Goal: Information Seeking & Learning: Find specific fact

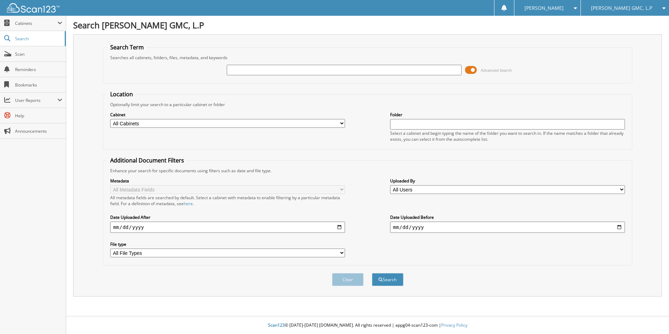
click at [281, 69] on input "text" at bounding box center [344, 70] width 235 height 11
type input "J&N WINDOW CLEANING"
click at [379, 278] on span "submit" at bounding box center [381, 280] width 4 height 4
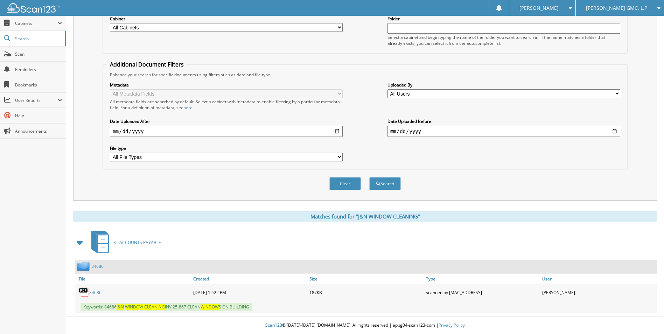
scroll to position [96, 0]
click at [95, 289] on link "84686" at bounding box center [95, 292] width 12 height 6
click at [478, 275] on link "Type" at bounding box center [482, 278] width 116 height 9
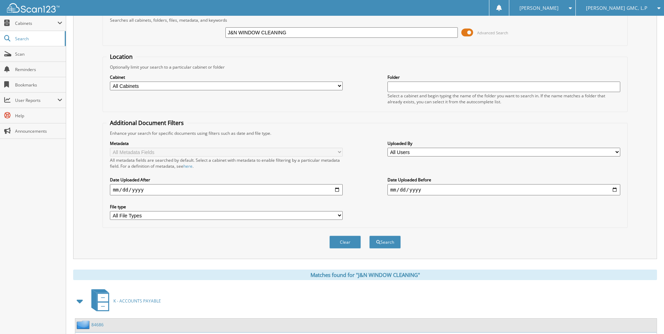
scroll to position [0, 0]
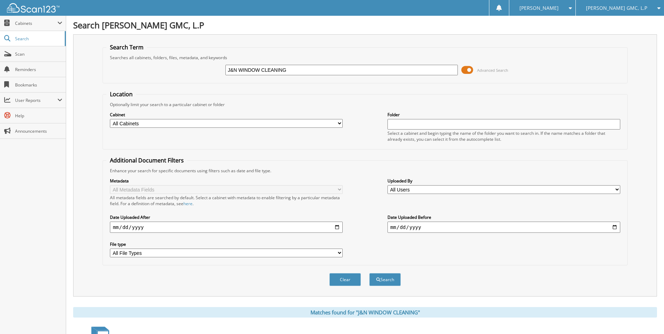
click at [621, 10] on span "[PERSON_NAME] GMC, L.P" at bounding box center [616, 8] width 61 height 4
drag, startPoint x: 532, startPoint y: 43, endPoint x: 546, endPoint y: 30, distance: 18.8
click at [535, 42] on div "Search Term Searches all cabinets, folders, files, metadata, and keywords J&N W…" at bounding box center [365, 165] width 584 height 262
